Goal: Task Accomplishment & Management: Complete application form

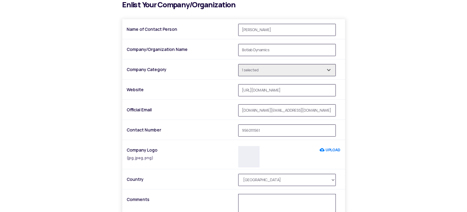
scroll to position [195, 0]
click at [301, 77] on span "1 selected Indian Drone Manufacturer Agri Drone Manufacturer Drone Service Comp…" at bounding box center [287, 71] width 98 height 15
click at [265, 49] on input "Botlab Dynamics" at bounding box center [287, 50] width 98 height 12
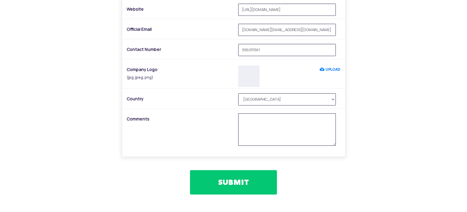
scroll to position [310, 0]
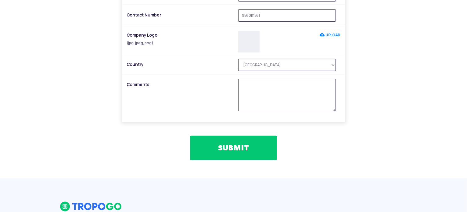
type input "Botlab Store"
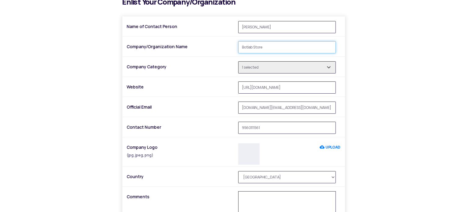
scroll to position [197, 0]
click at [265, 105] on input "support.store@botlabdynamics.com" at bounding box center [287, 108] width 98 height 12
type input "electronics@botlabdynamics.com"
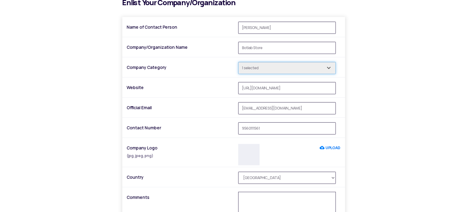
click at [316, 66] on input "1 selected" at bounding box center [287, 68] width 98 height 12
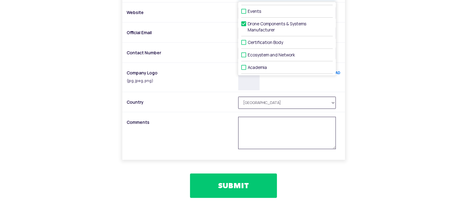
scroll to position [272, 0]
click at [268, 28] on label "Drone Components & Systems Manufacturer" at bounding box center [286, 27] width 91 height 19
click at [252, 26] on input "Drone Components & Systems Manufacturer" at bounding box center [250, 24] width 4 height 4
checkbox input "false"
click at [268, 28] on label "Drone Components & Systems Manufacturer" at bounding box center [286, 27] width 91 height 19
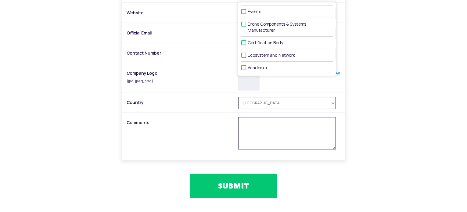
click at [252, 26] on input "Drone Components & Systems Manufacturer" at bounding box center [250, 24] width 4 height 4
checkbox input "true"
type input "1 selected"
click at [382, 96] on div "i All fields are required. Please fill all the fields to submit. Currently comp…" at bounding box center [233, 49] width 357 height 298
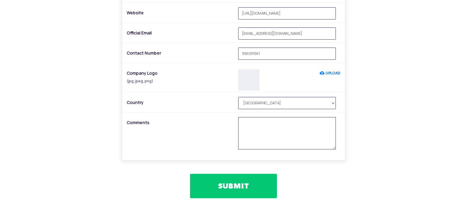
click at [333, 73] on label "UPLOAD" at bounding box center [330, 73] width 21 height 11
click at [320, 73] on input "UPLOAD" at bounding box center [320, 73] width 0 height 11
click at [326, 73] on label "UPLOAD" at bounding box center [330, 73] width 21 height 11
click at [320, 73] on input "UPLOAD" at bounding box center [320, 73] width 0 height 11
click at [292, 132] on textarea at bounding box center [287, 133] width 98 height 32
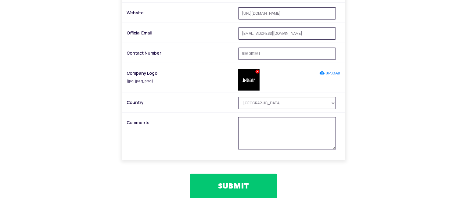
click at [233, 190] on button "SUBMIT" at bounding box center [233, 186] width 87 height 24
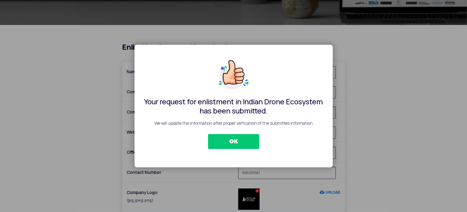
scroll to position [128, 0]
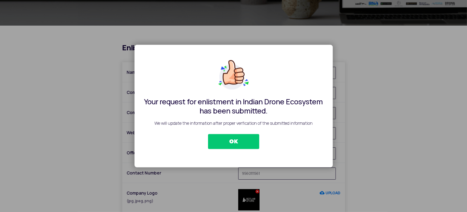
click at [228, 142] on button "OK" at bounding box center [233, 141] width 51 height 15
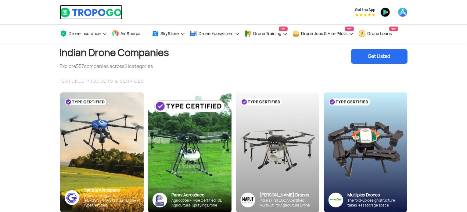
click at [79, 12] on img at bounding box center [91, 12] width 63 height 10
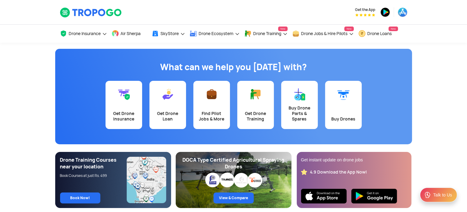
drag, startPoint x: 6, startPoint y: 0, endPoint x: 215, endPoint y: 12, distance: 208.9
click at [213, 11] on div "Get the App" at bounding box center [293, 12] width 229 height 24
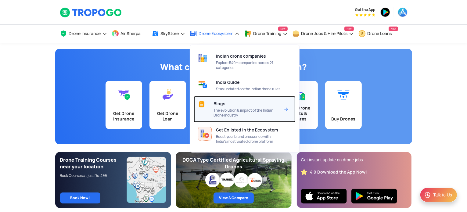
click at [228, 114] on span "The evolution & impact of the Indian Drone Industry" at bounding box center [246, 113] width 66 height 10
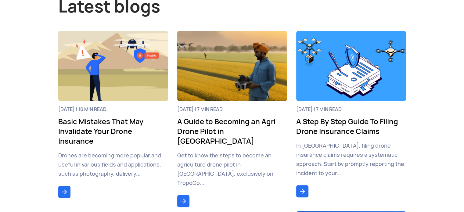
scroll to position [284, 0]
